Goal: Navigation & Orientation: Find specific page/section

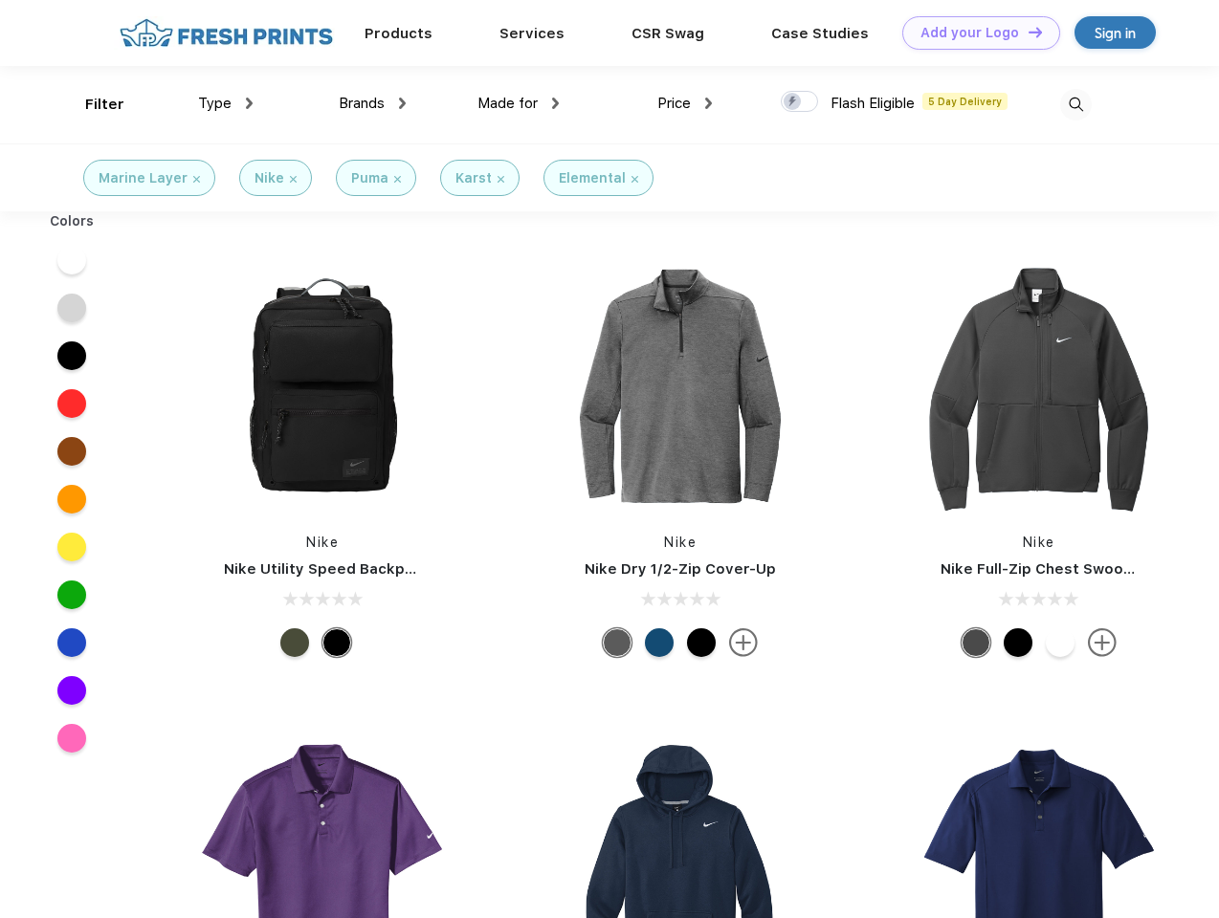
click at [974, 33] on link "Add your Logo Design Tool" at bounding box center [981, 32] width 158 height 33
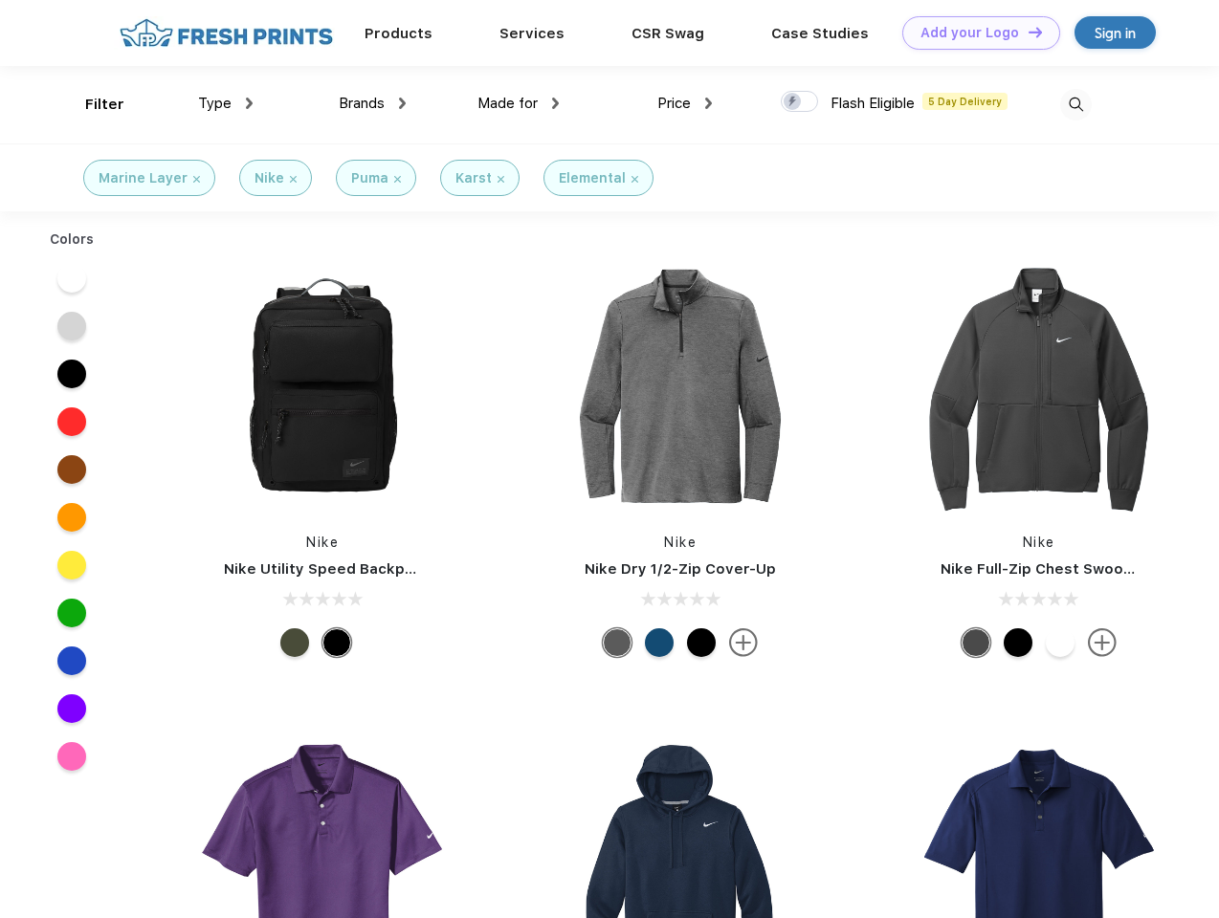
click at [0, 0] on div "Design Tool" at bounding box center [0, 0] width 0 height 0
click at [1026, 32] on link "Add your Logo Design Tool" at bounding box center [981, 32] width 158 height 33
click at [92, 104] on div "Filter" at bounding box center [104, 105] width 39 height 22
click at [226, 103] on span "Type" at bounding box center [214, 103] width 33 height 17
click at [372, 103] on span "Brands" at bounding box center [362, 103] width 46 height 17
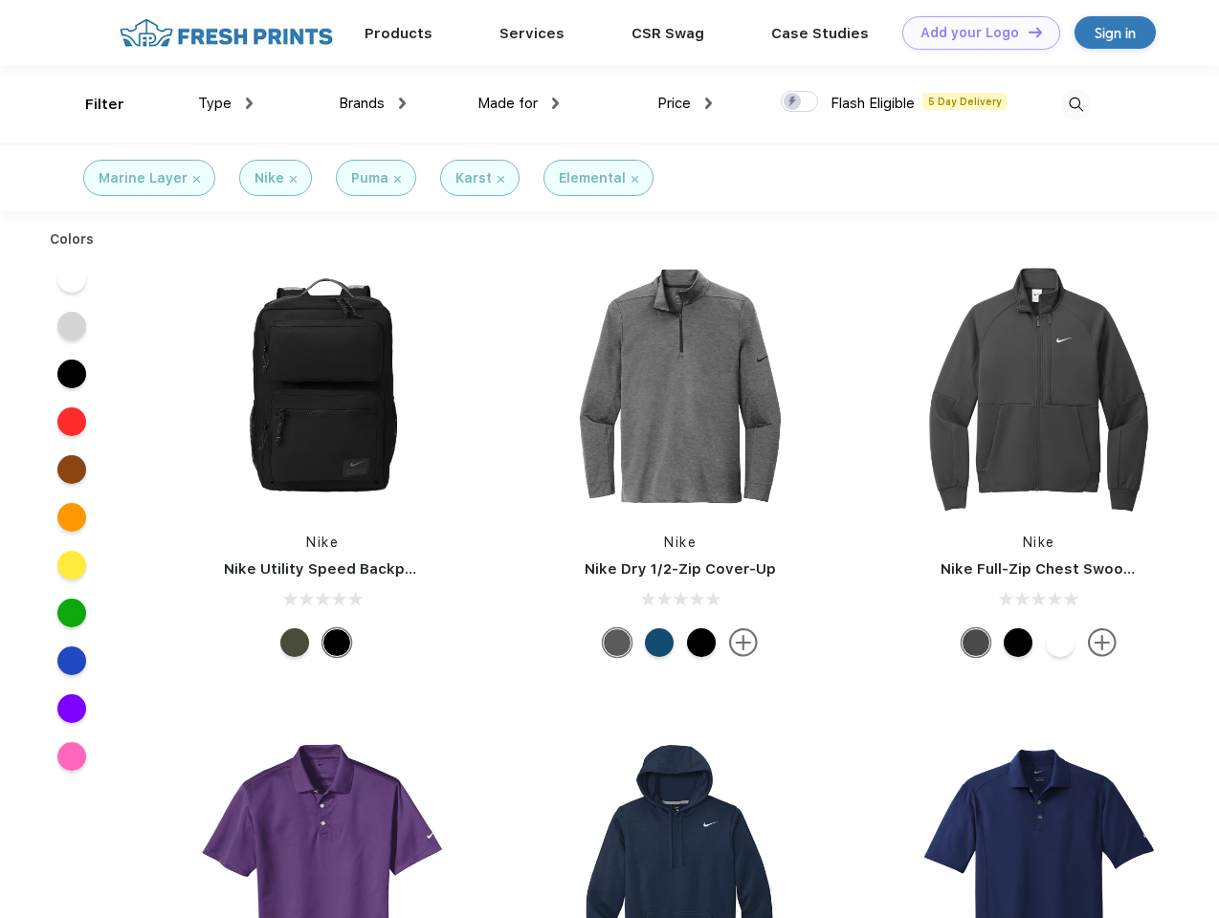
click at [518, 103] on span "Made for" at bounding box center [507, 103] width 60 height 17
click at [685, 103] on span "Price" at bounding box center [673, 103] width 33 height 17
click at [800, 102] on div at bounding box center [799, 101] width 37 height 21
click at [793, 102] on input "checkbox" at bounding box center [787, 96] width 12 height 12
click at [1075, 104] on img at bounding box center [1076, 105] width 32 height 32
